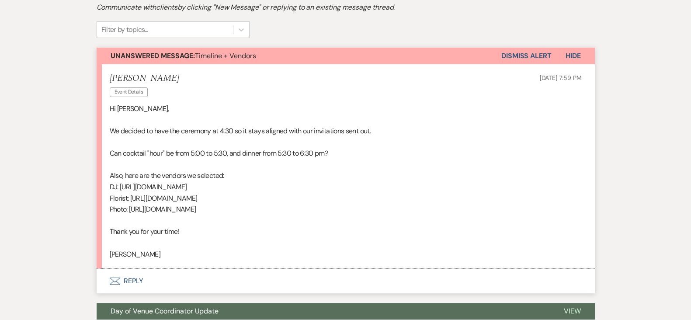
click at [179, 276] on button "Envelope Reply" at bounding box center [346, 281] width 499 height 24
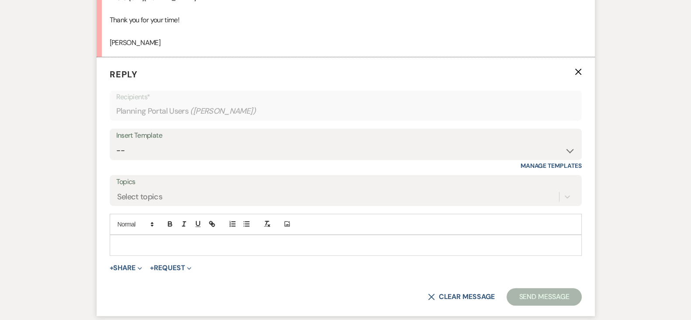
scroll to position [445, 0]
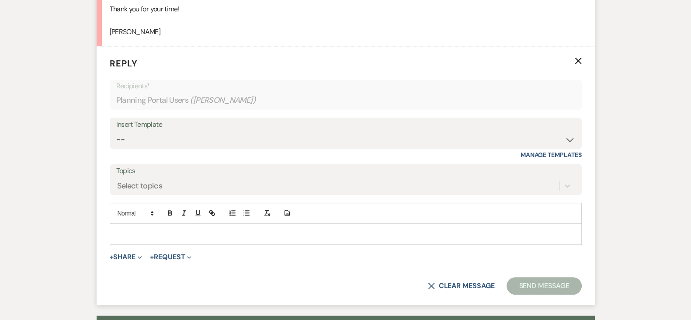
click at [393, 230] on p at bounding box center [346, 235] width 458 height 10
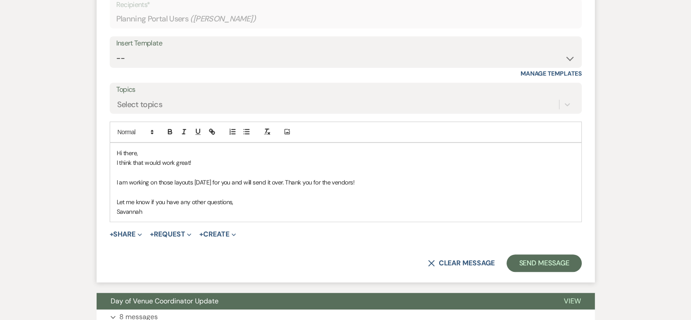
scroll to position [532, 0]
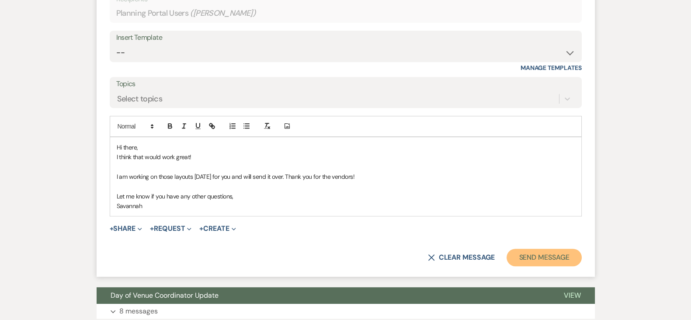
click at [540, 255] on button "Send Message" at bounding box center [544, 257] width 75 height 17
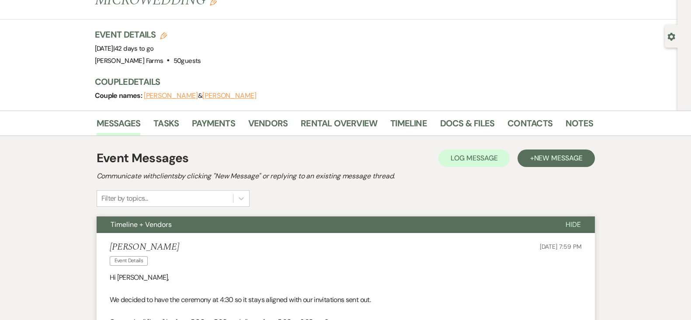
scroll to position [0, 0]
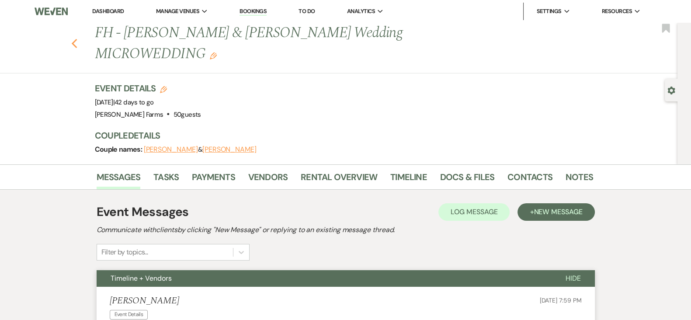
click at [77, 43] on use "button" at bounding box center [74, 44] width 6 height 10
